Goal: Information Seeking & Learning: Learn about a topic

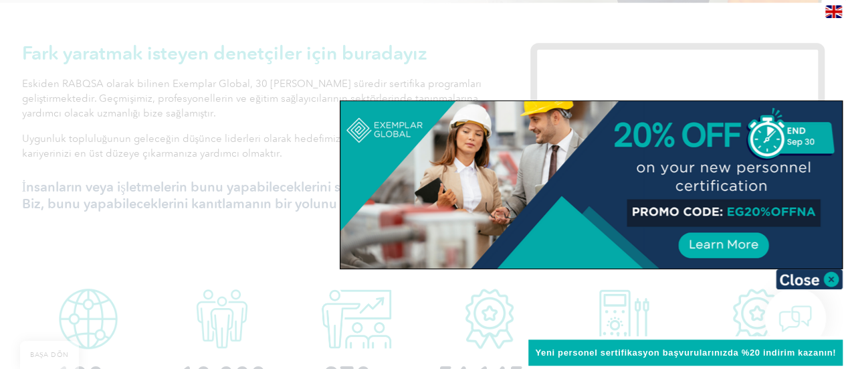
scroll to position [448, 0]
click at [804, 274] on img at bounding box center [809, 279] width 67 height 20
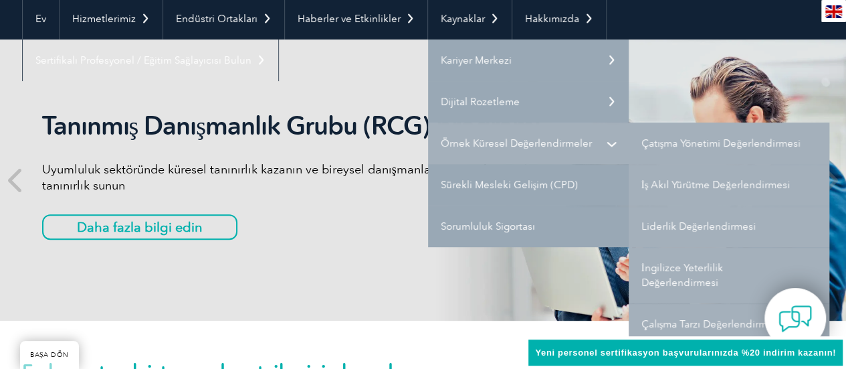
scroll to position [128, 0]
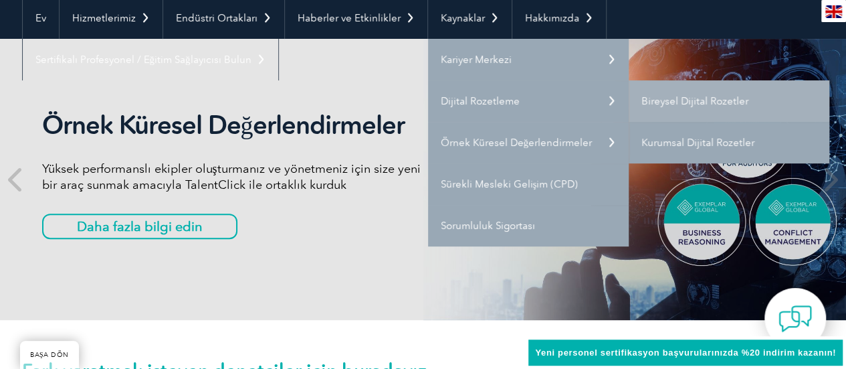
click at [660, 137] on font "Kurumsal Dijital Rozetler" at bounding box center [698, 143] width 113 height 12
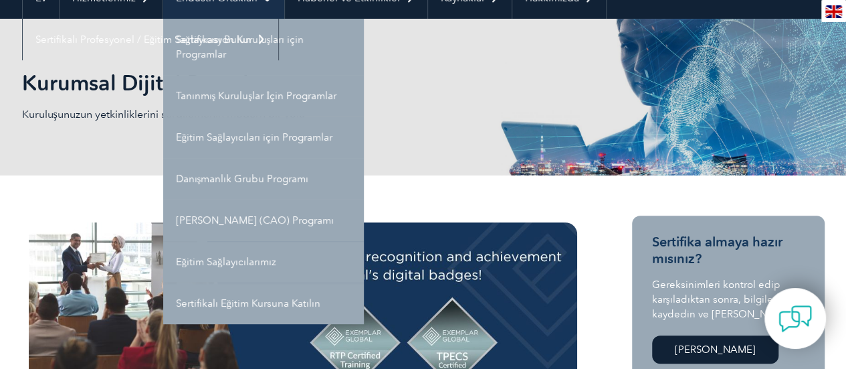
scroll to position [154, 0]
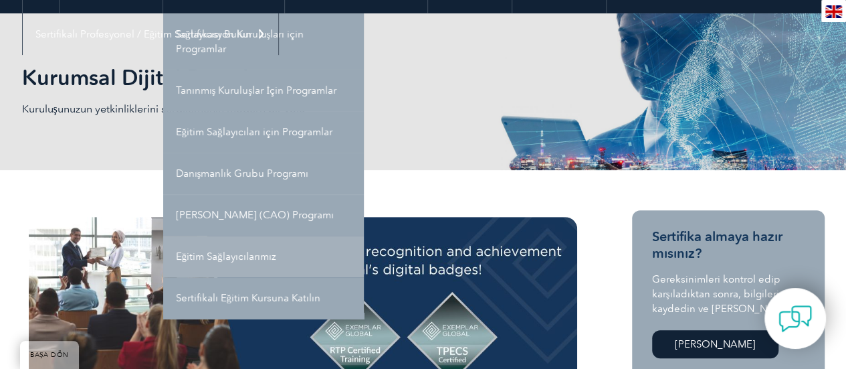
click at [248, 252] on font "Eğitim Sağlayıcılarımız" at bounding box center [226, 256] width 100 height 12
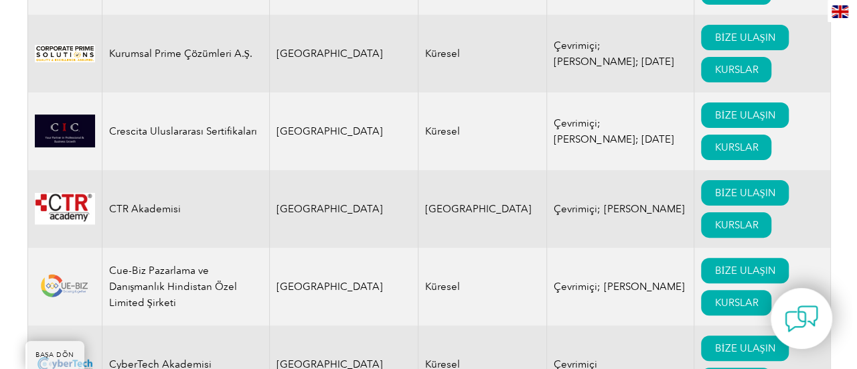
scroll to position [5181, 0]
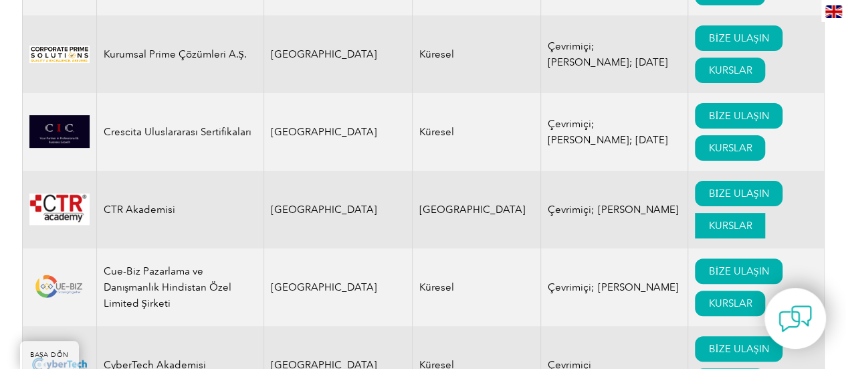
click at [695, 213] on link "KURSLAR" at bounding box center [730, 225] width 70 height 25
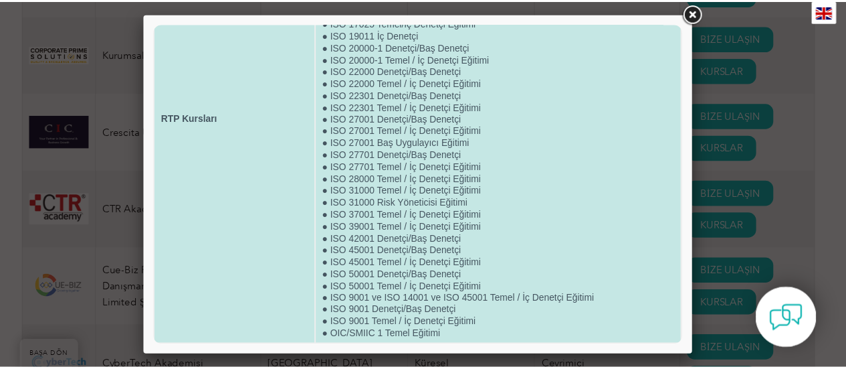
scroll to position [179, 0]
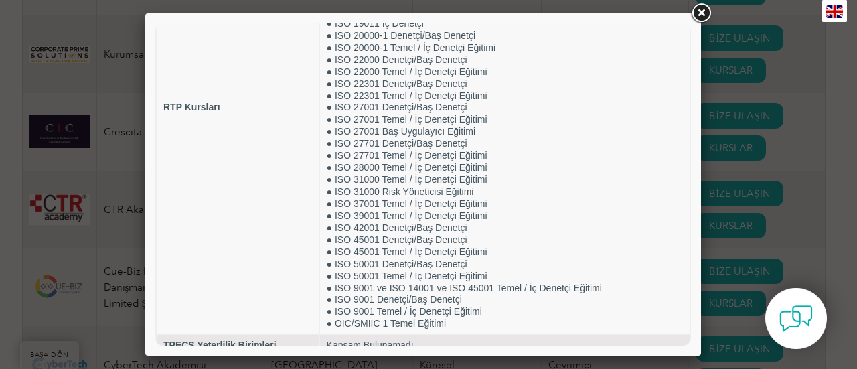
click at [704, 9] on link at bounding box center [701, 13] width 24 height 24
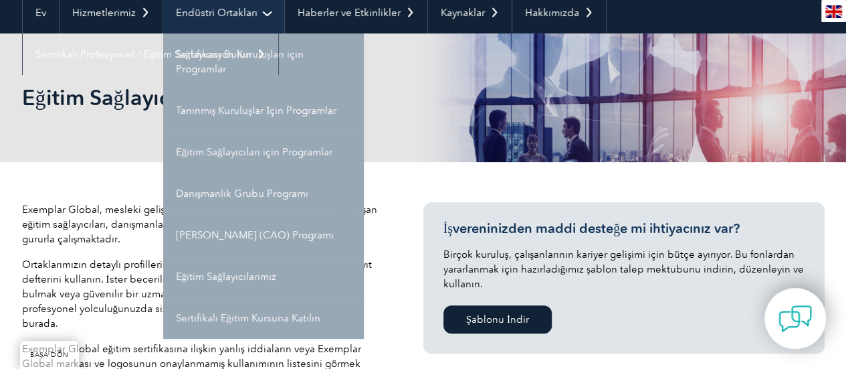
scroll to position [135, 0]
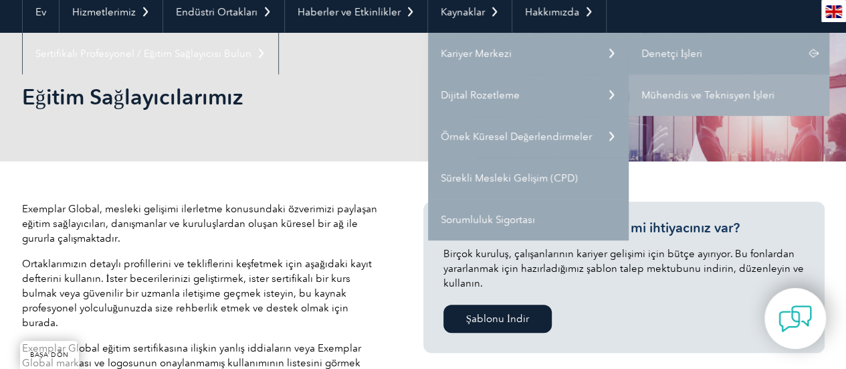
click at [672, 57] on font "Denetçi İşleri" at bounding box center [673, 54] width 62 height 12
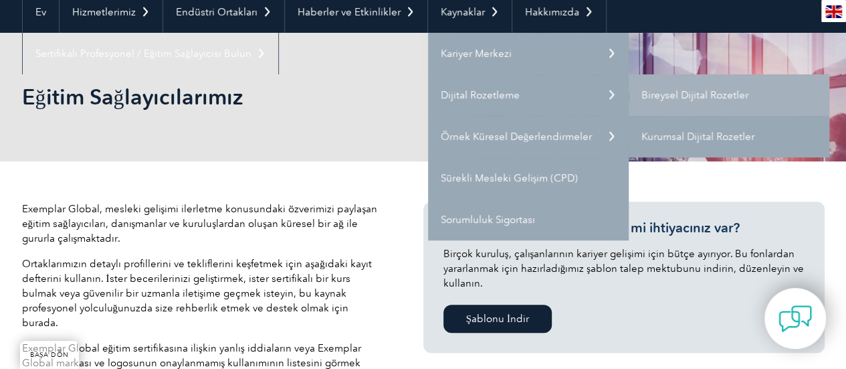
click at [723, 127] on link "Kurumsal Dijital Rozetler" at bounding box center [729, 136] width 201 height 41
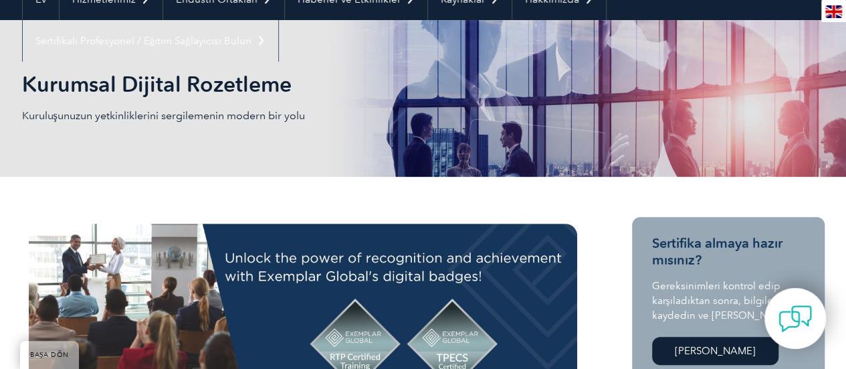
scroll to position [148, 0]
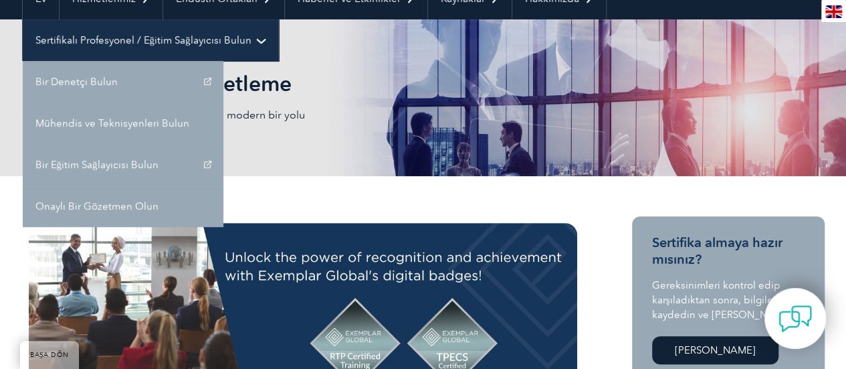
click at [211, 55] on link "Sertifikalı Profesyonel / Eğitim Sağlayıcısı Bulun" at bounding box center [151, 39] width 256 height 41
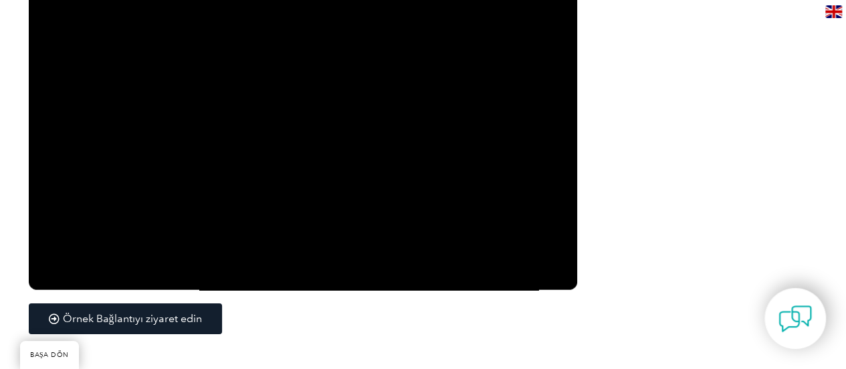
scroll to position [1921, 0]
